Goal: Task Accomplishment & Management: Manage account settings

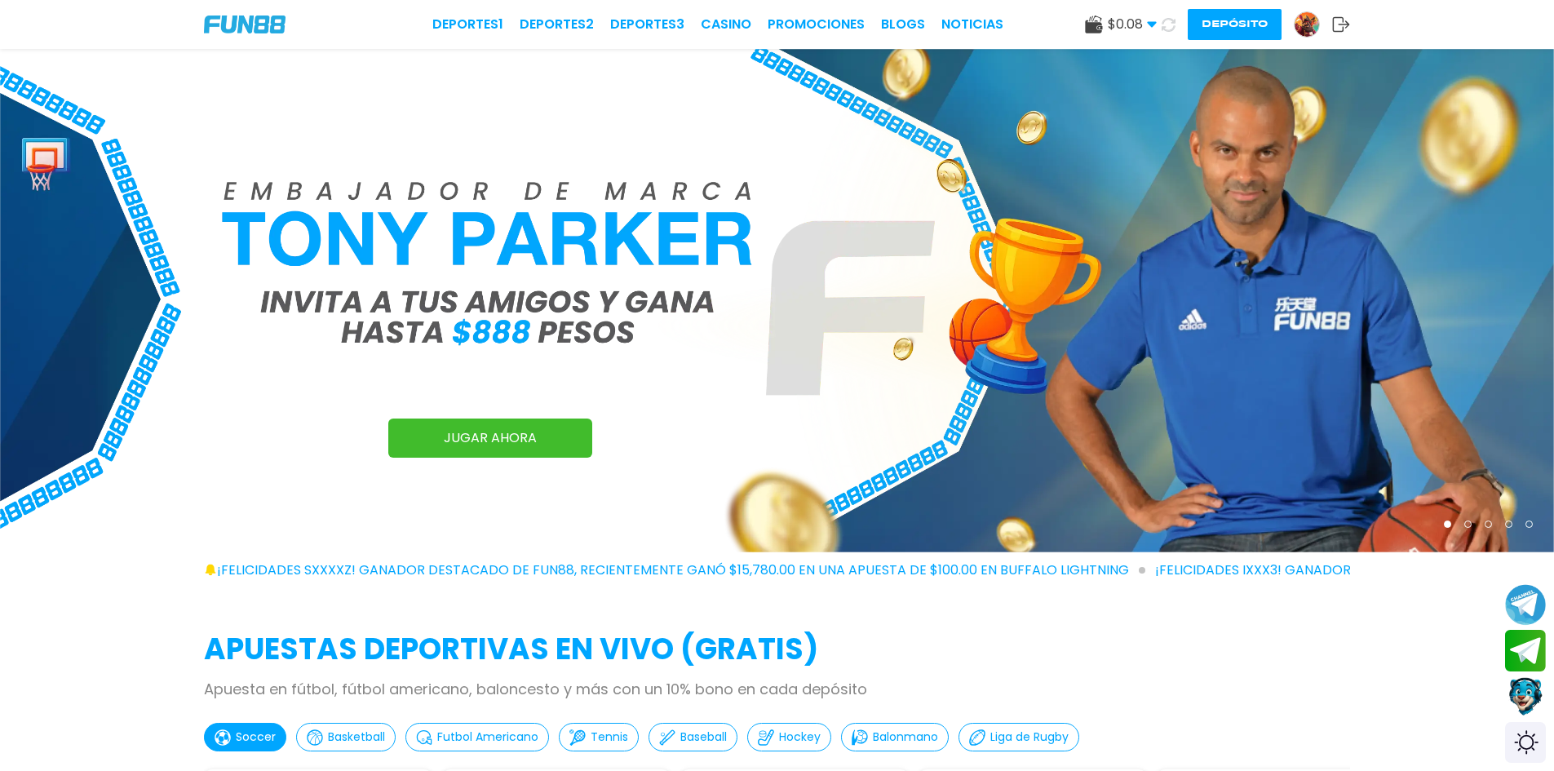
click at [1294, 20] on div at bounding box center [1307, 24] width 26 height 26
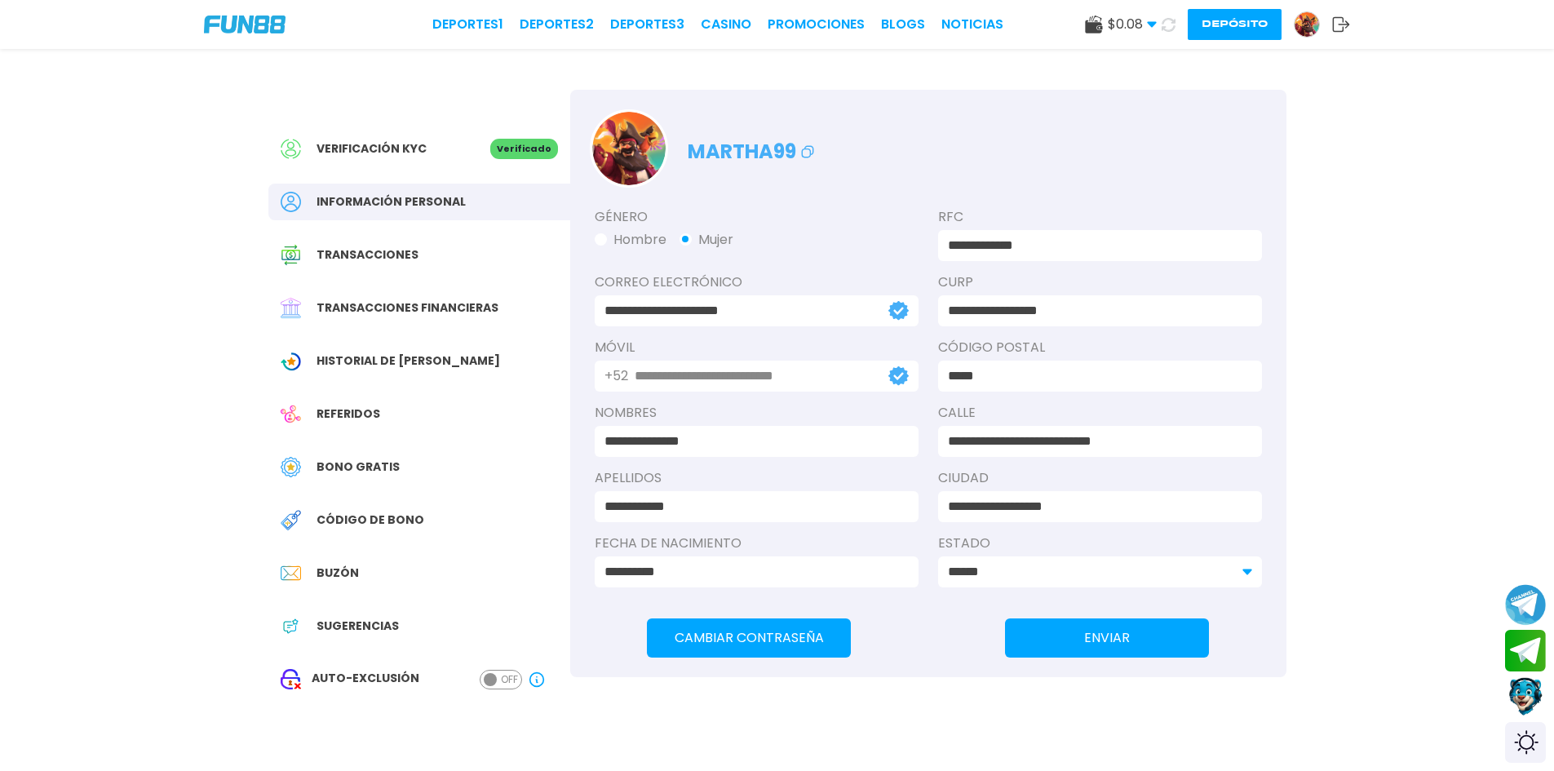
click at [424, 245] on div "Transacciones" at bounding box center [419, 255] width 302 height 37
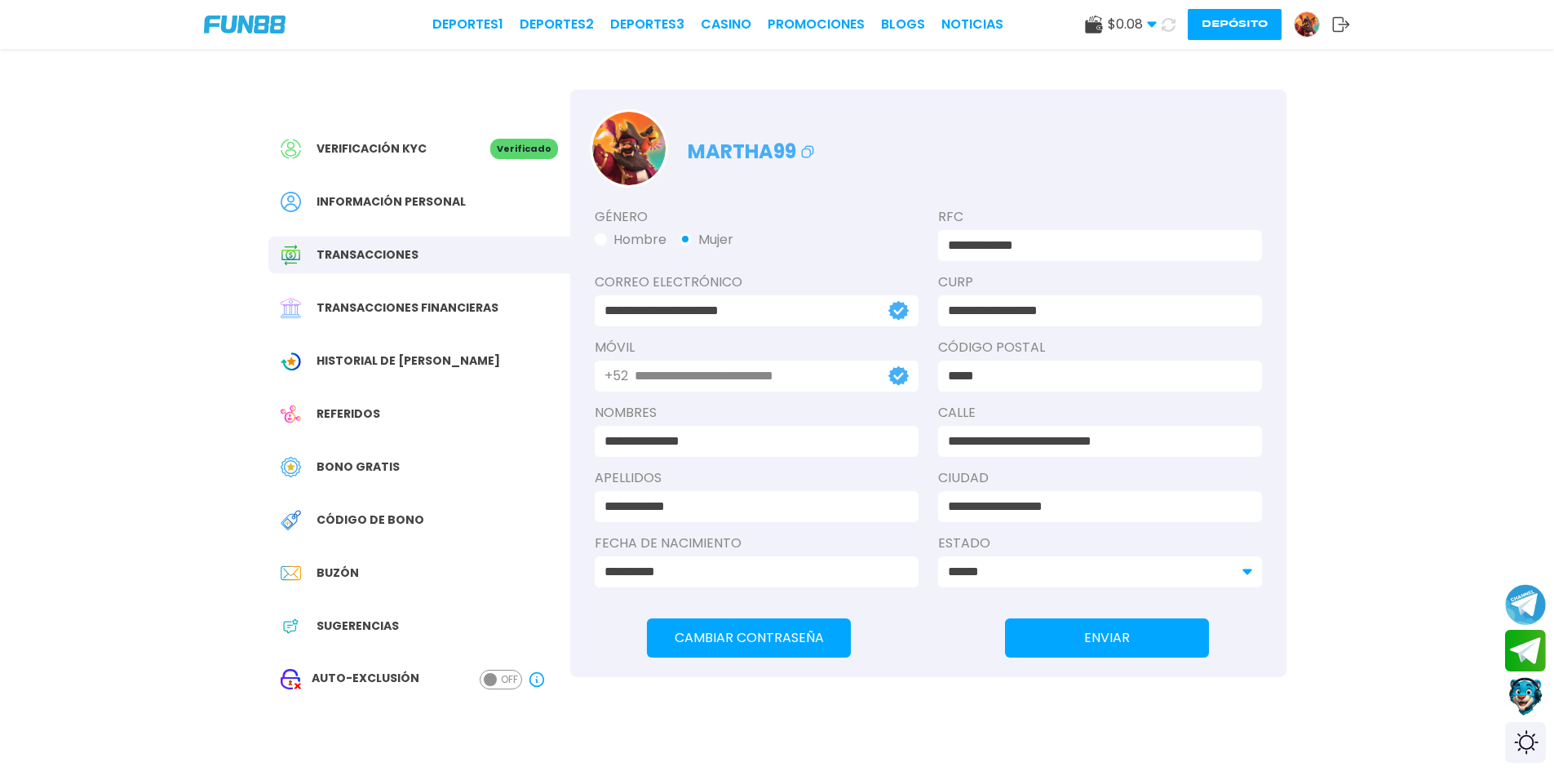
click at [430, 250] on div "Transacciones" at bounding box center [419, 255] width 302 height 37
click at [513, 266] on div "Transacciones" at bounding box center [419, 255] width 302 height 37
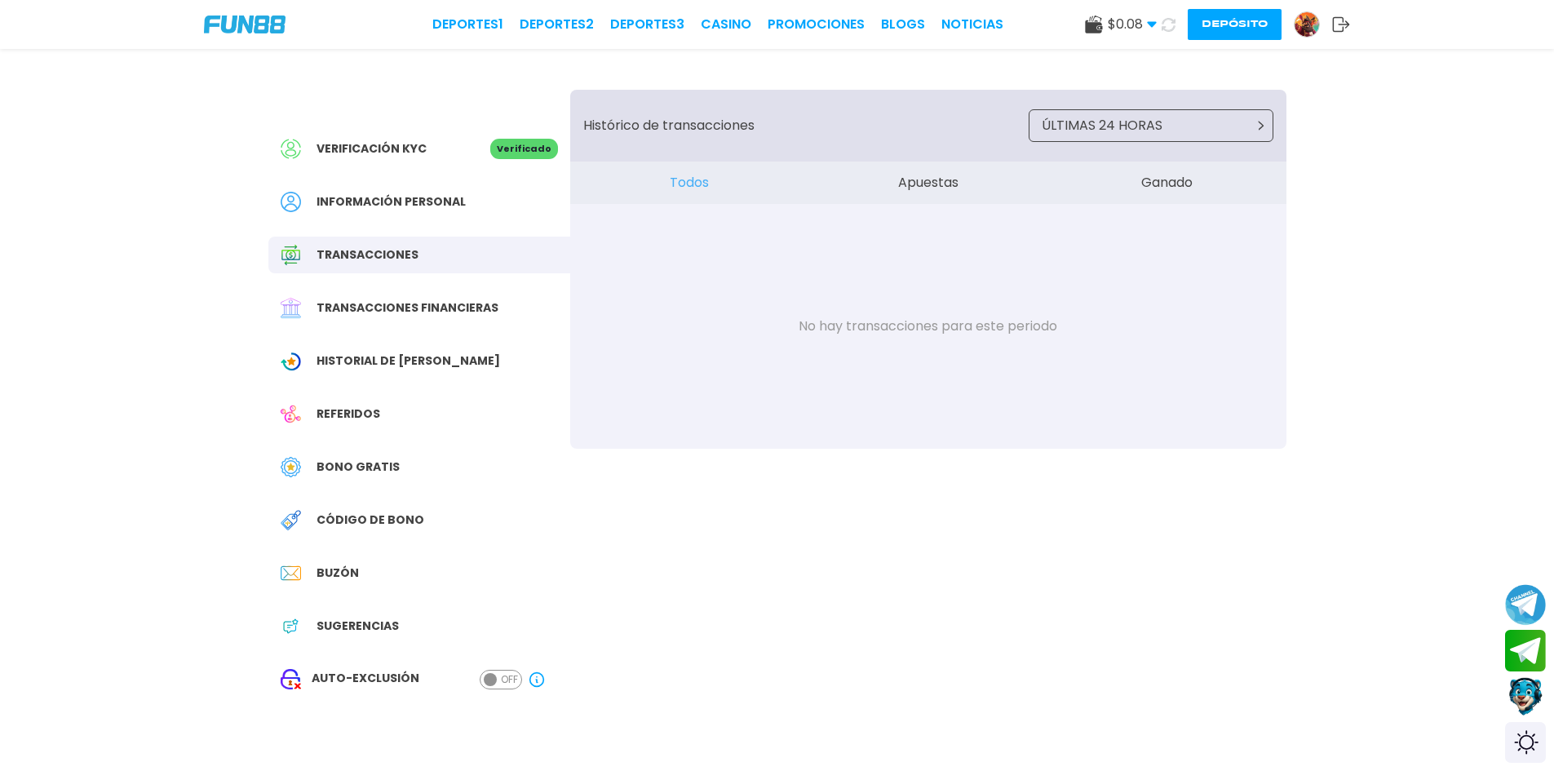
click at [932, 174] on button "Apuestas" at bounding box center [927, 183] width 239 height 42
click at [1154, 185] on button "Ganado" at bounding box center [1166, 183] width 239 height 42
click at [684, 180] on button "Todos" at bounding box center [689, 183] width 239 height 42
click at [1218, 19] on button "Depósito" at bounding box center [1235, 24] width 94 height 31
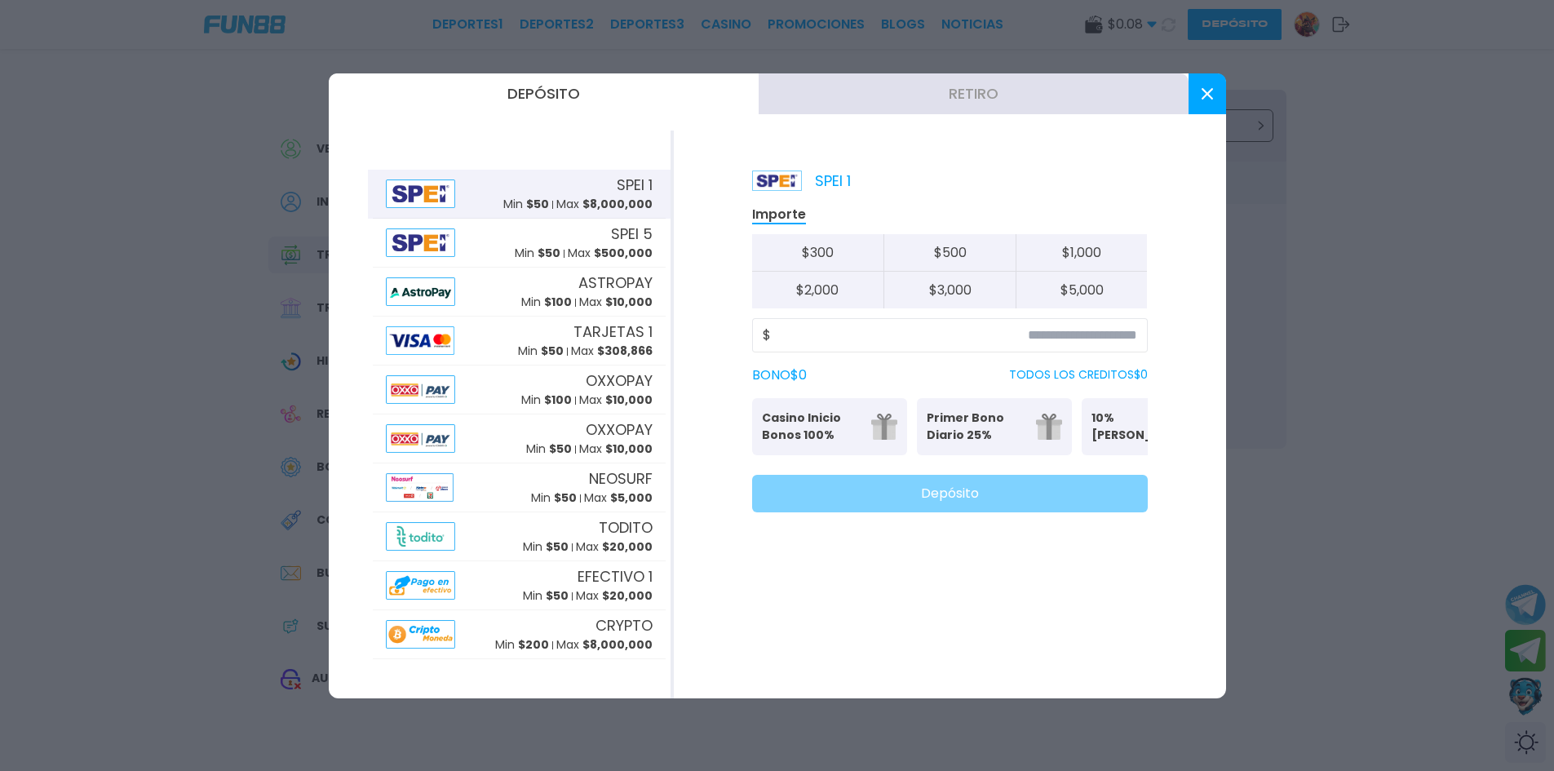
click at [864, 98] on button "Retiro" at bounding box center [974, 93] width 430 height 41
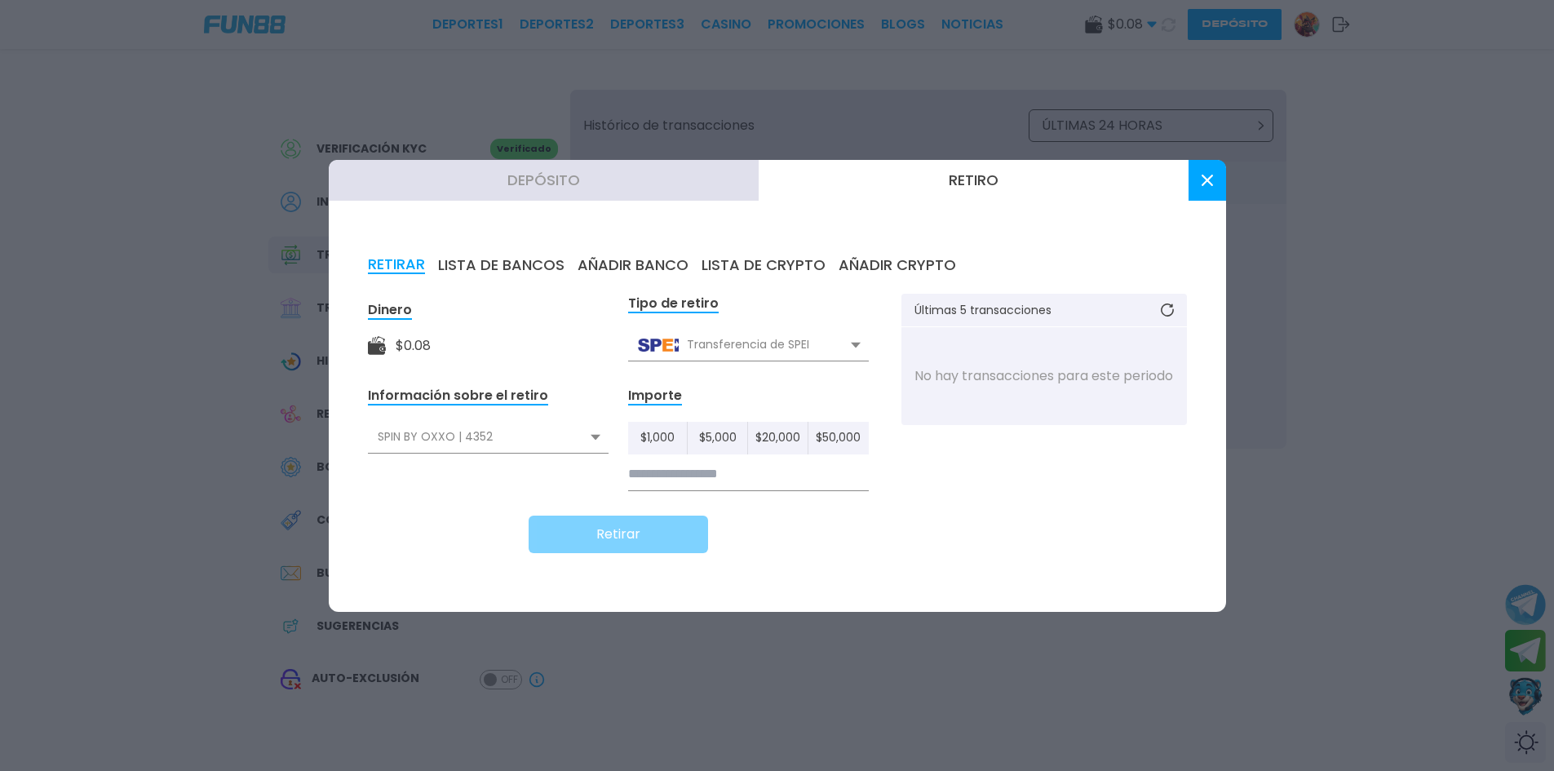
click at [498, 277] on div "RETIRAR LISTA DE BANCOS AÑADIR BANCO LISTA DE CRYPTO AÑADIR CRYPTO Dinero $ 0.0…" at bounding box center [777, 414] width 897 height 395
click at [519, 266] on button "LISTA DE BANCOS" at bounding box center [501, 265] width 126 height 18
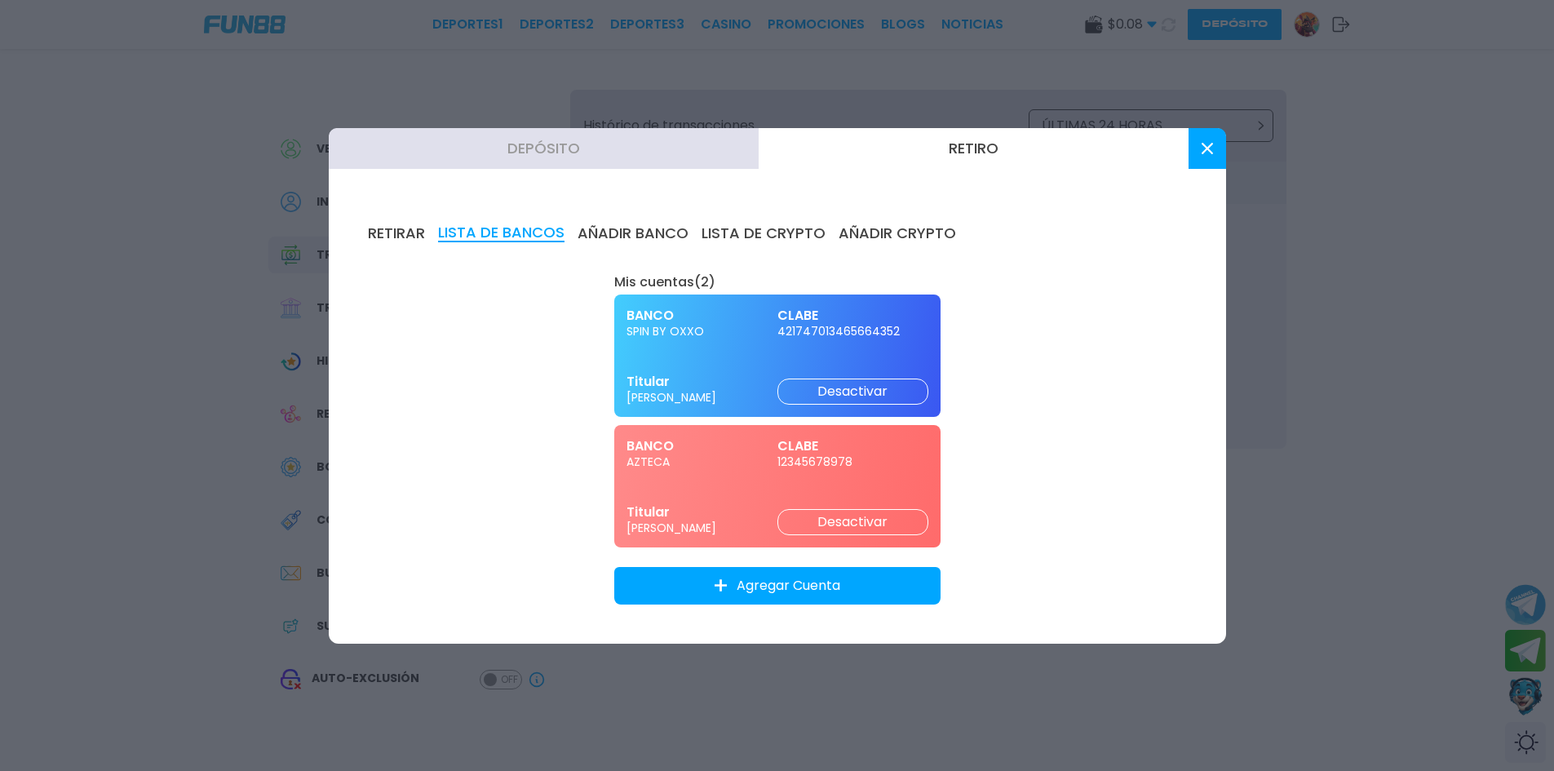
click at [1375, 350] on div at bounding box center [777, 385] width 1554 height 771
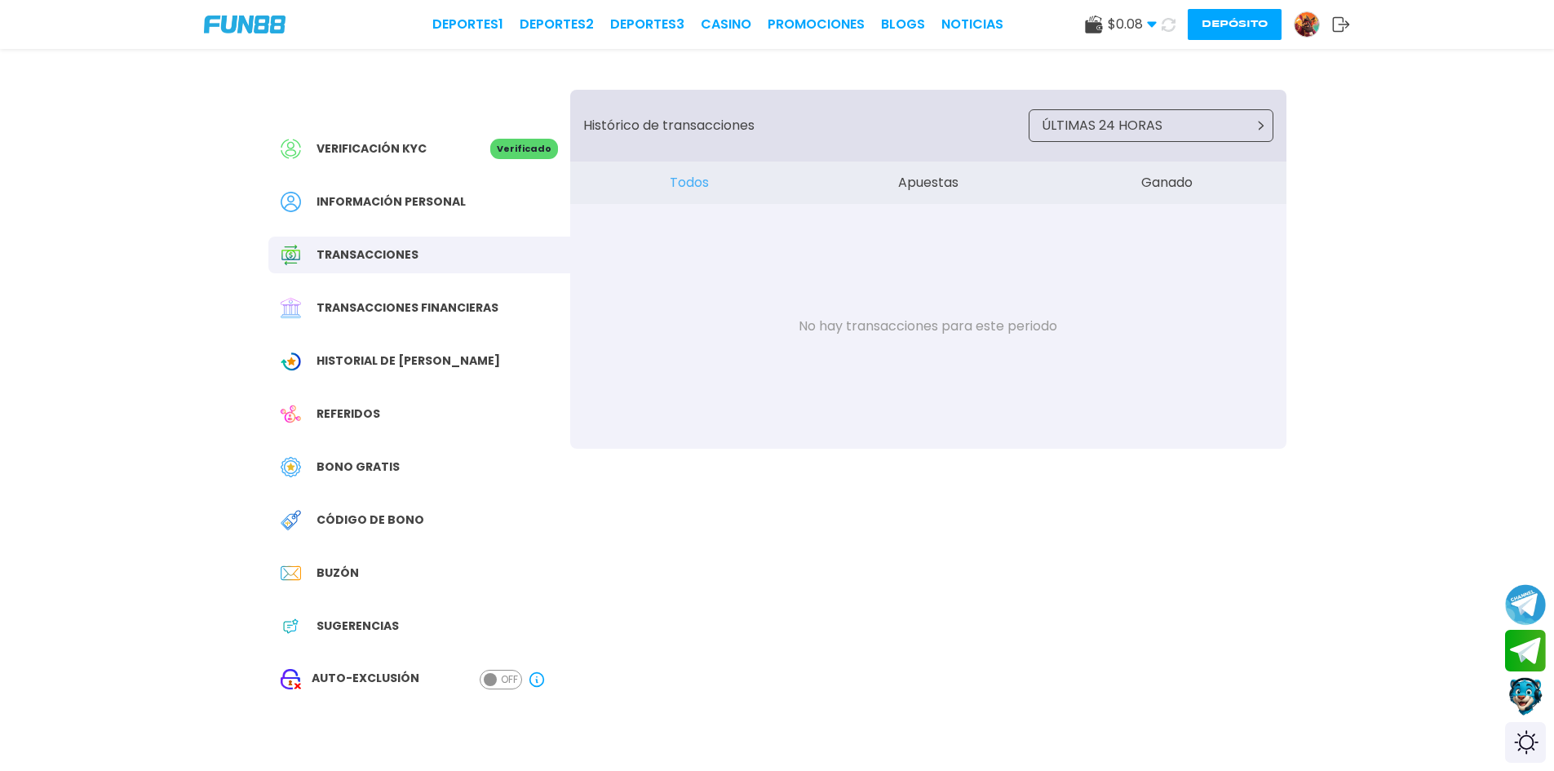
click at [1314, 24] on img at bounding box center [1307, 24] width 24 height 24
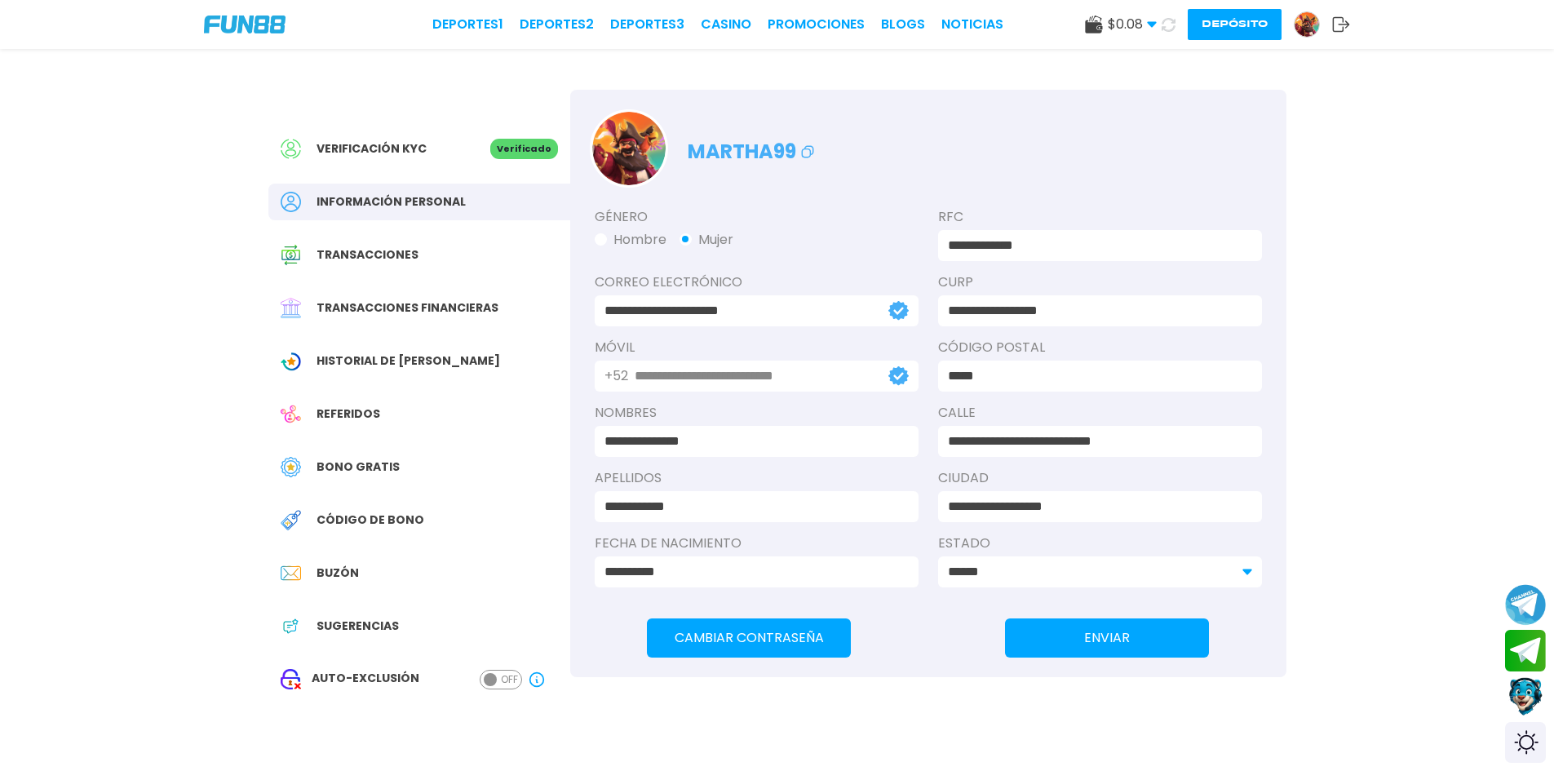
click at [1162, 33] on button at bounding box center [1169, 25] width 24 height 24
click at [1263, 16] on button "Depósito" at bounding box center [1235, 24] width 94 height 31
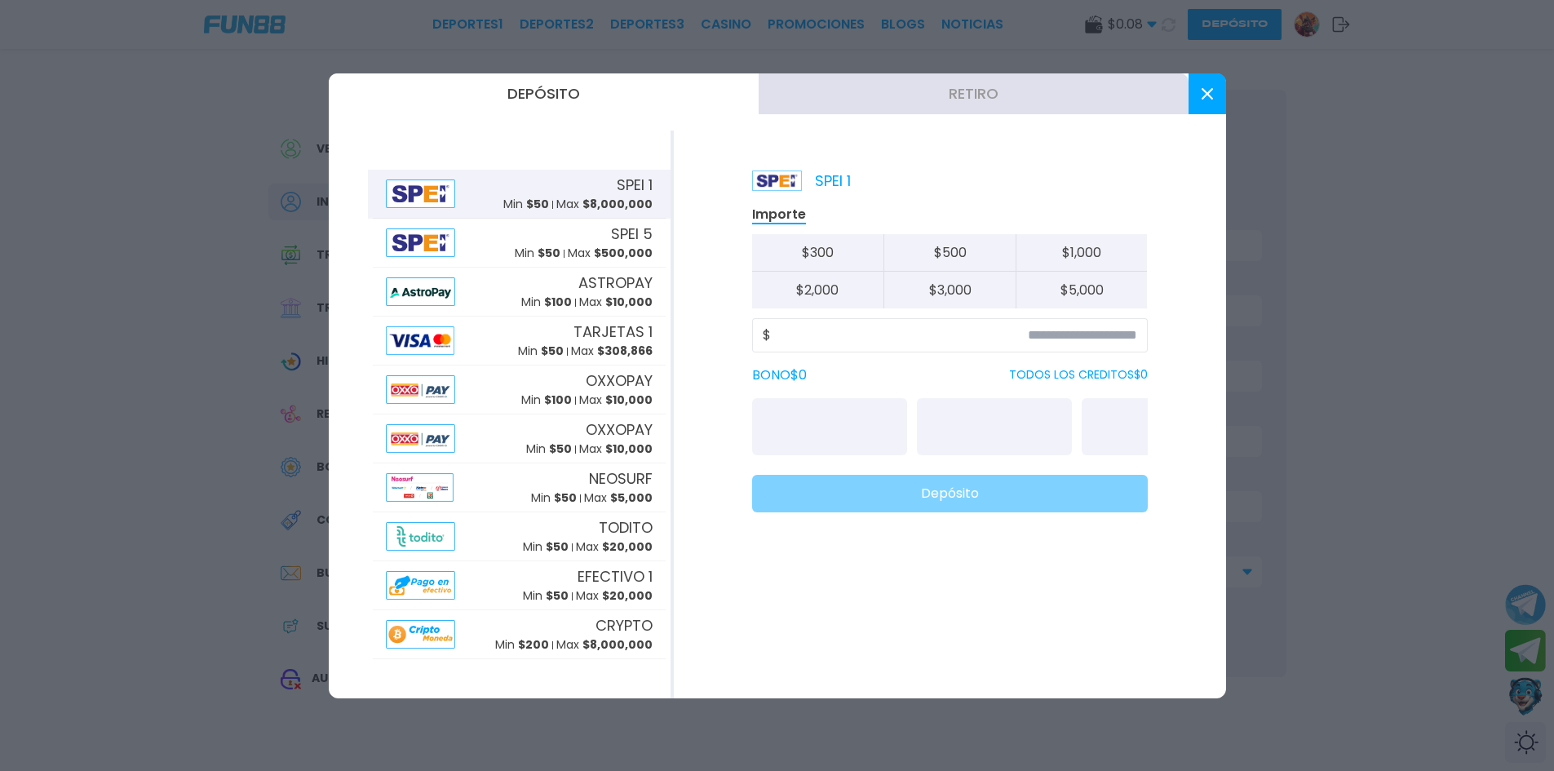
click at [1327, 18] on div at bounding box center [777, 385] width 1554 height 771
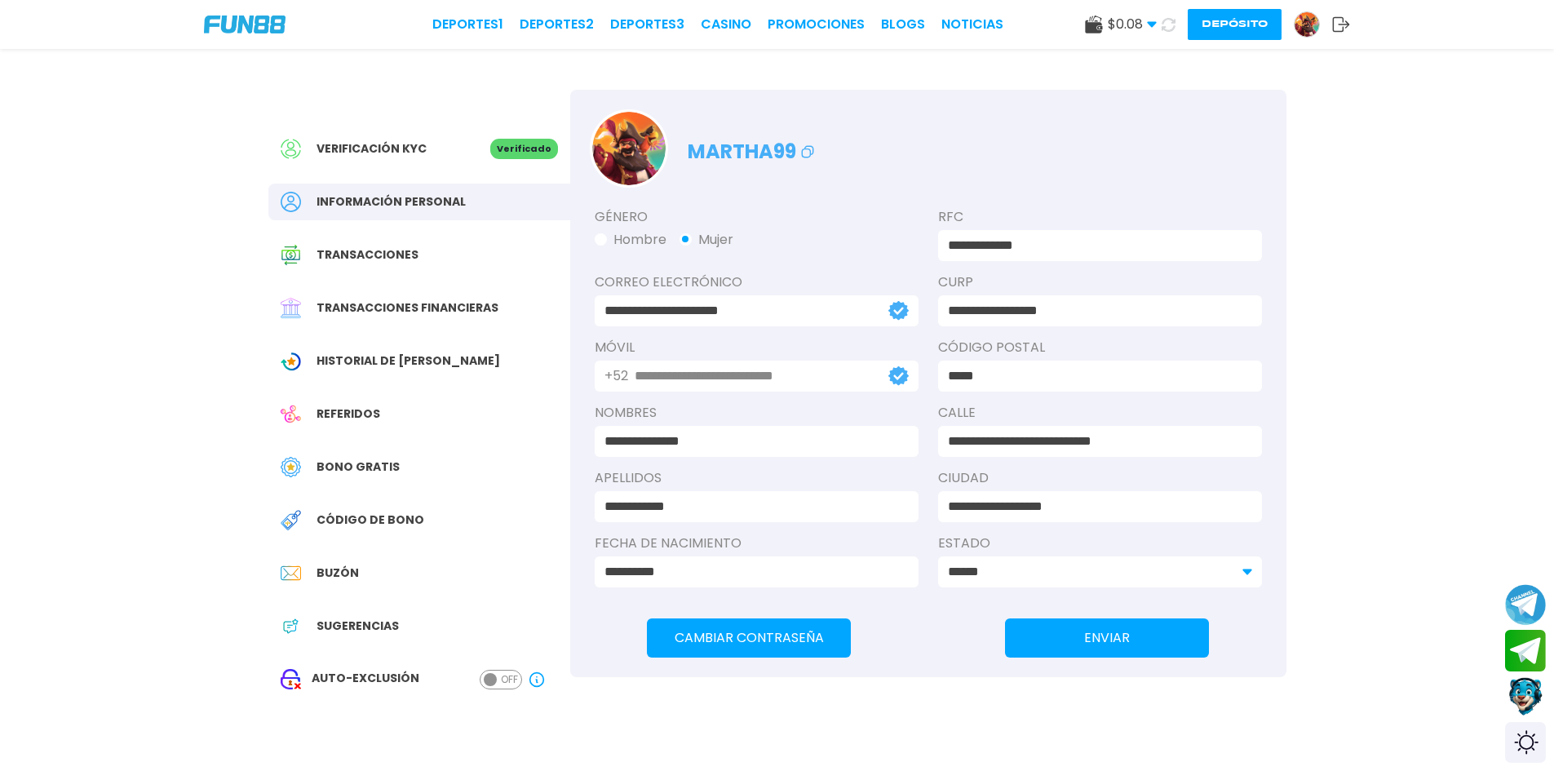
click at [1312, 23] on img at bounding box center [1307, 24] width 24 height 24
click at [1240, 19] on button "Depósito" at bounding box center [1235, 24] width 94 height 31
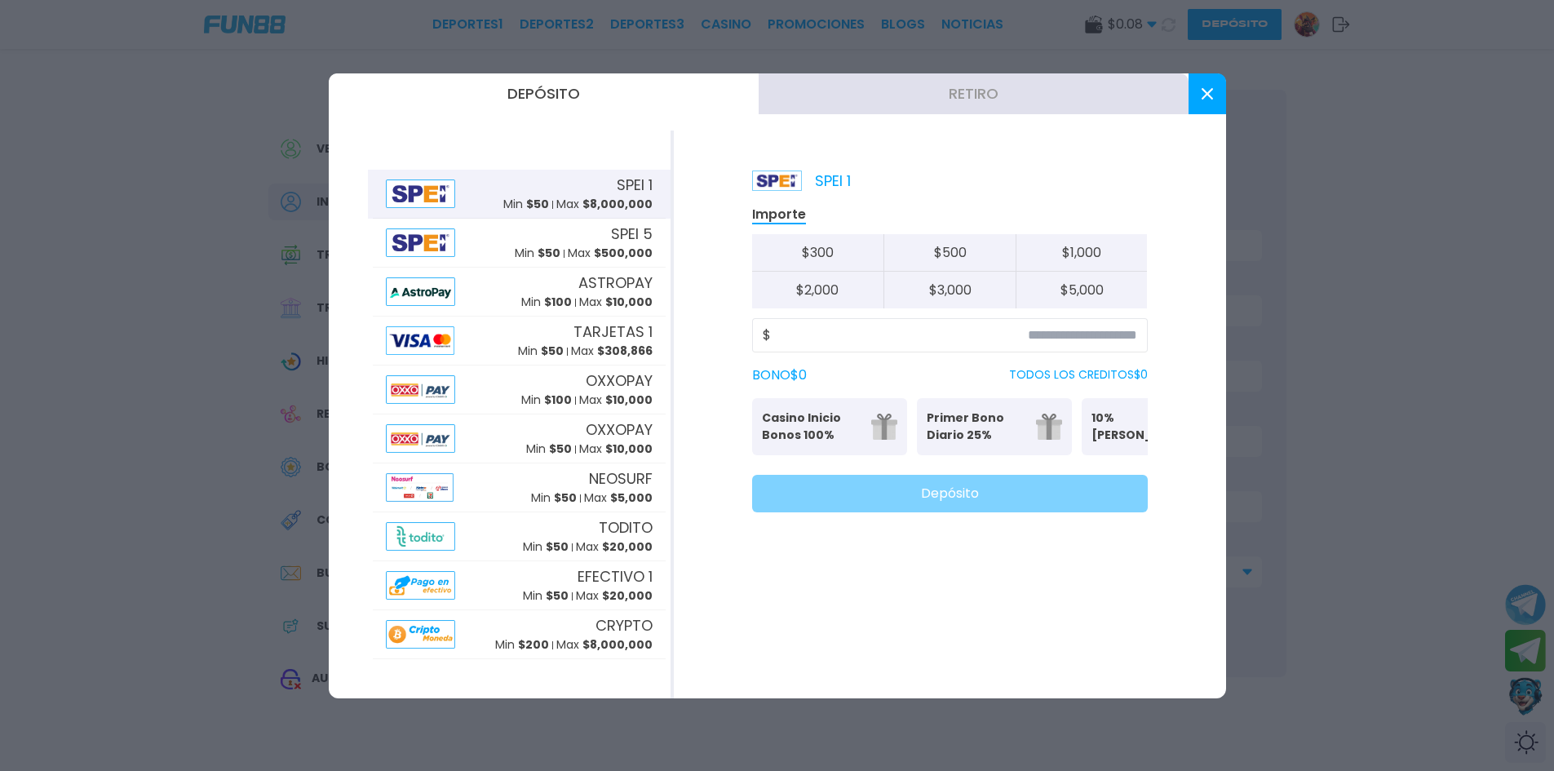
click at [1192, 96] on button at bounding box center [1208, 93] width 38 height 41
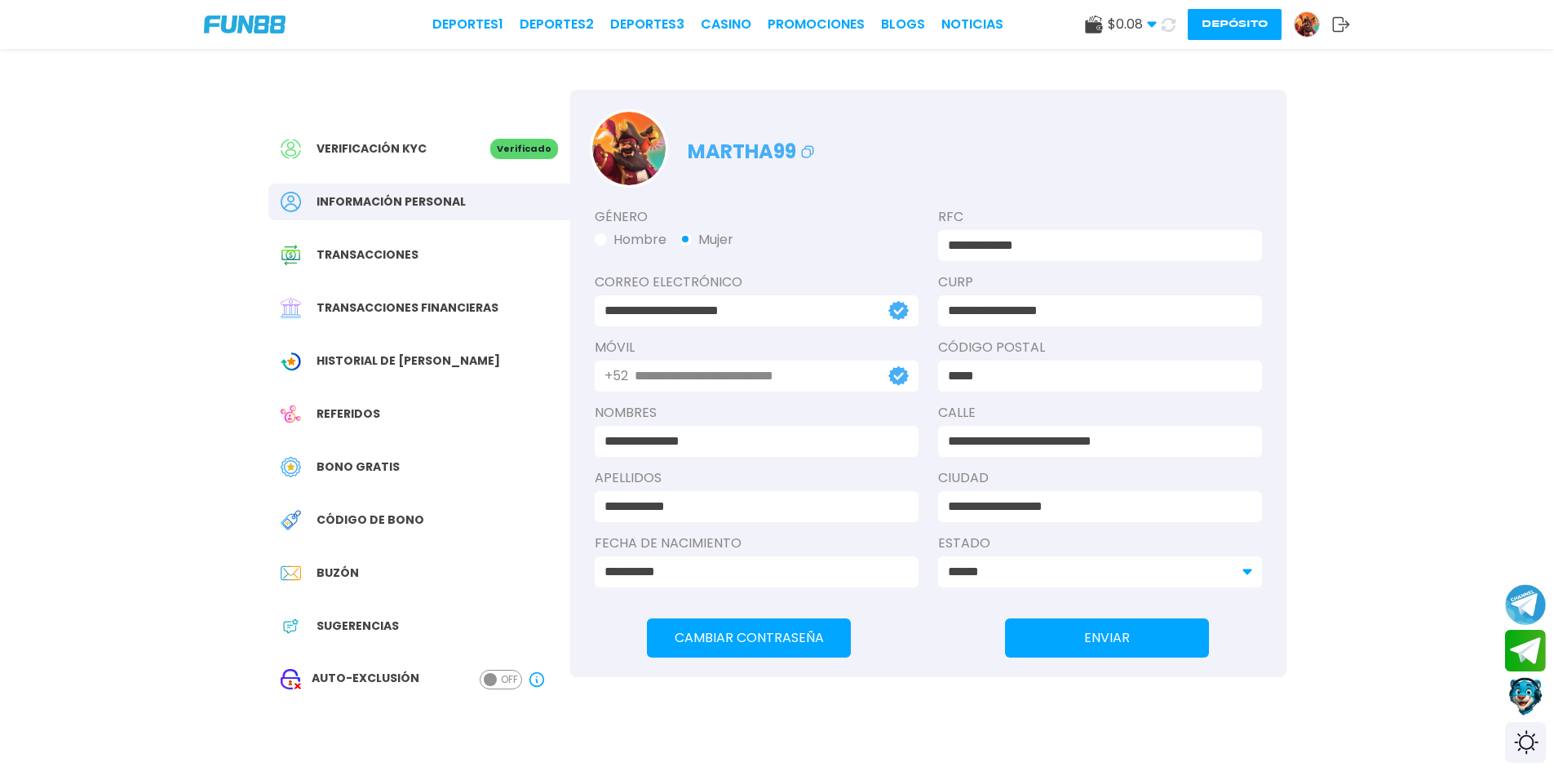
click at [1337, 26] on icon at bounding box center [1341, 24] width 18 height 16
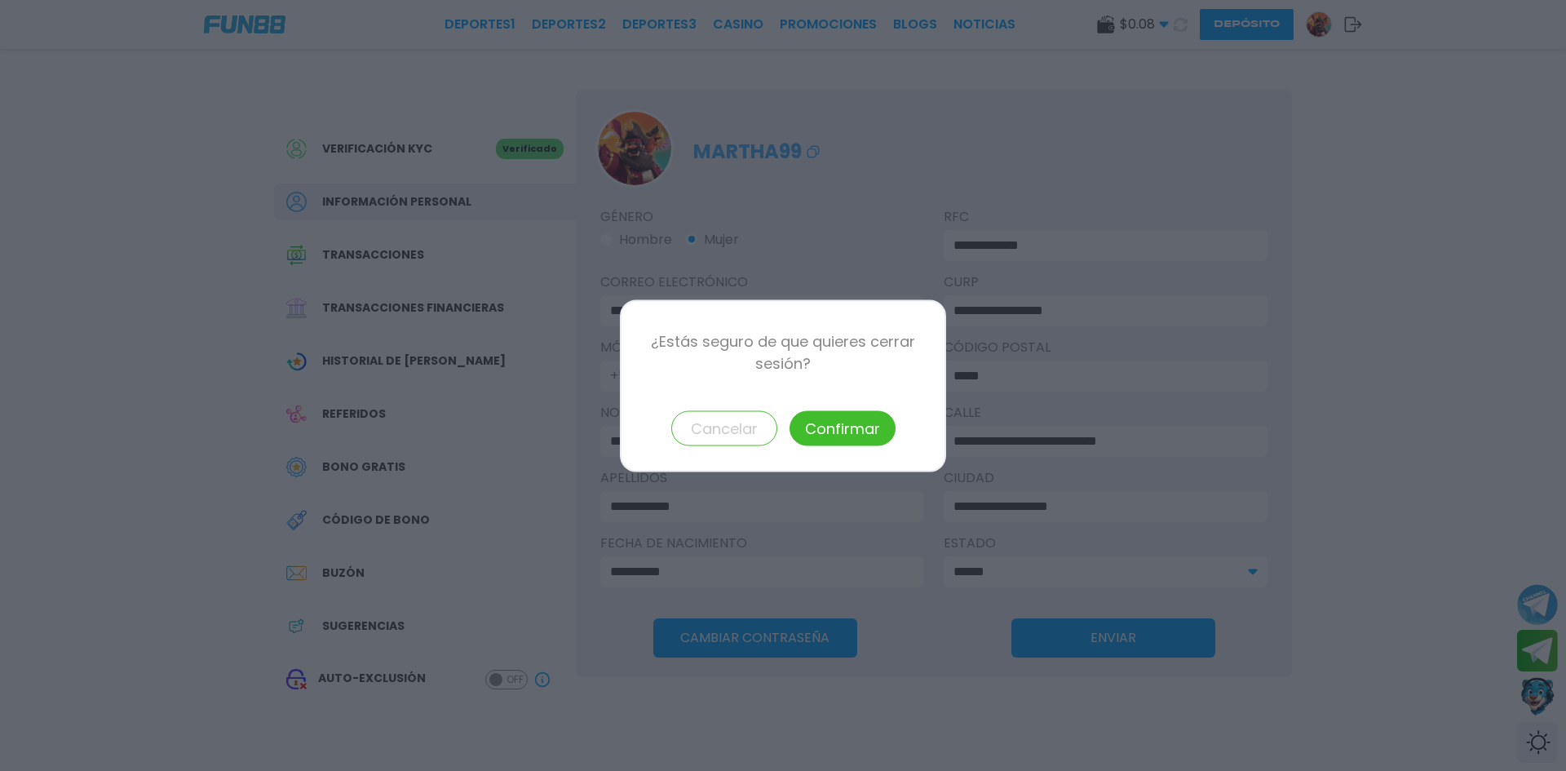
click at [719, 414] on button "Cancelar" at bounding box center [724, 427] width 106 height 35
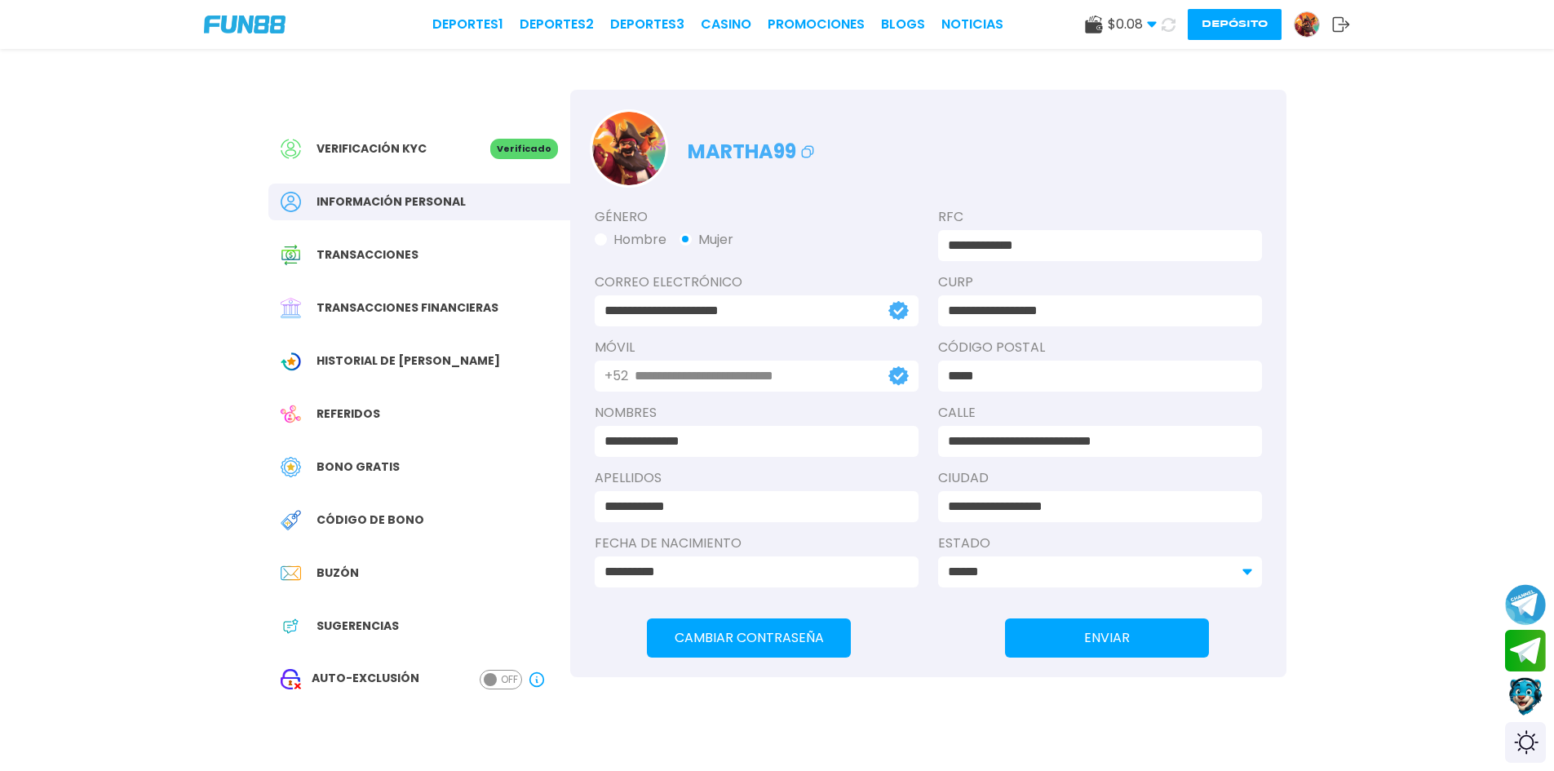
click at [1314, 20] on img at bounding box center [1307, 24] width 24 height 24
